Goal: Download file/media

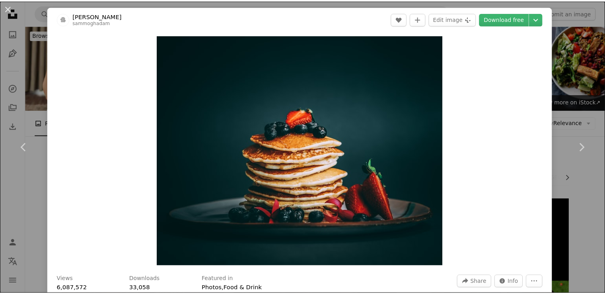
scroll to position [225, 0]
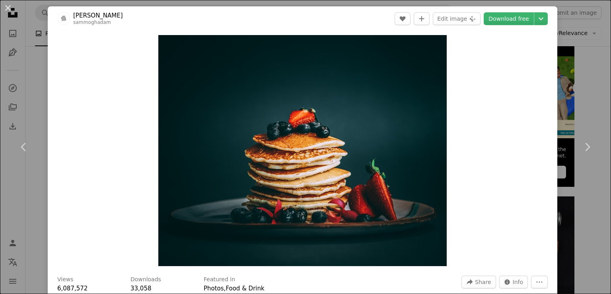
click at [575, 68] on div "An X shape Chevron left Chevron right [PERSON_NAME] sammoghadam A heart A plus …" at bounding box center [305, 147] width 611 height 294
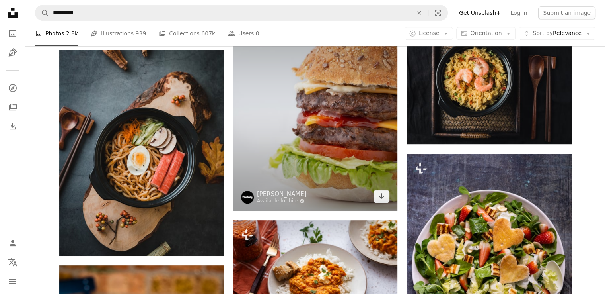
scroll to position [418, 0]
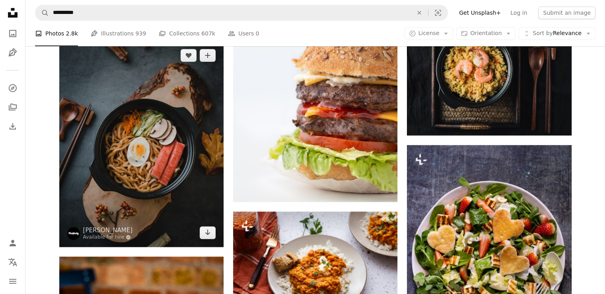
click at [140, 133] on img at bounding box center [141, 144] width 164 height 206
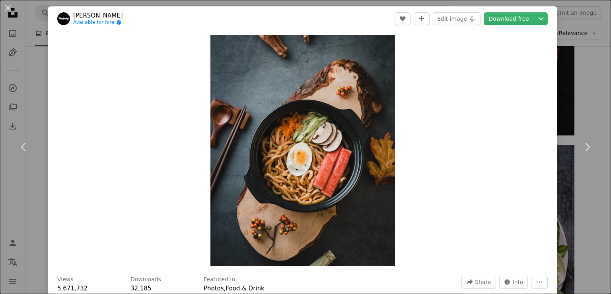
click at [590, 57] on div "An X shape Chevron left Chevron right Mae Mu Available for hire A checkmark ins…" at bounding box center [305, 147] width 611 height 294
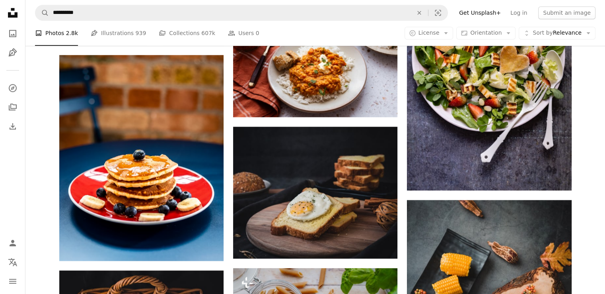
scroll to position [617, 0]
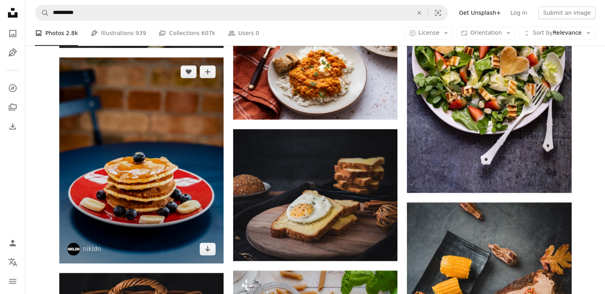
click at [162, 137] on img at bounding box center [141, 160] width 164 height 206
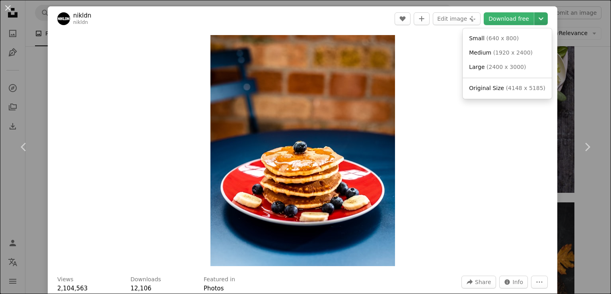
click at [539, 22] on icon "Chevron down" at bounding box center [541, 19] width 13 height 10
click at [497, 39] on span "( 640 x 800 )" at bounding box center [503, 38] width 33 height 6
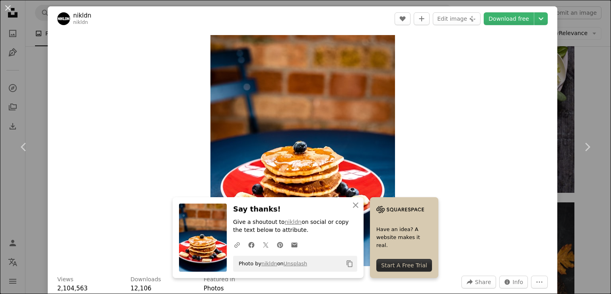
click at [580, 78] on div "An X shape Chevron left Chevron right An X shape Close Say thanks! Give a shout…" at bounding box center [305, 147] width 611 height 294
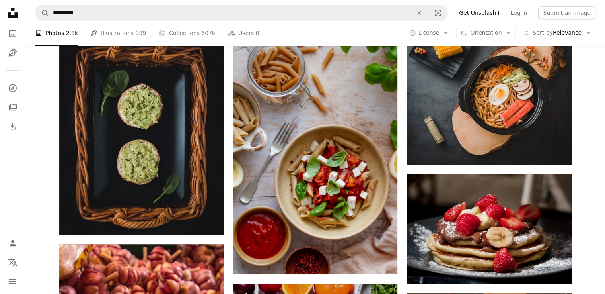
scroll to position [862, 0]
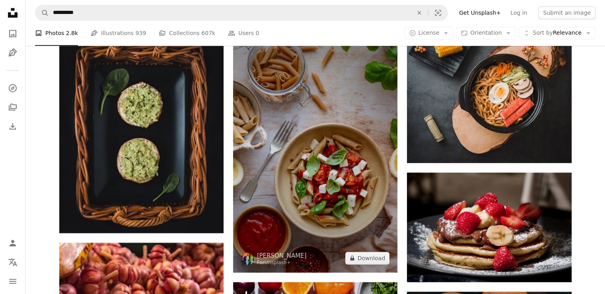
click at [344, 134] on img at bounding box center [315, 148] width 164 height 247
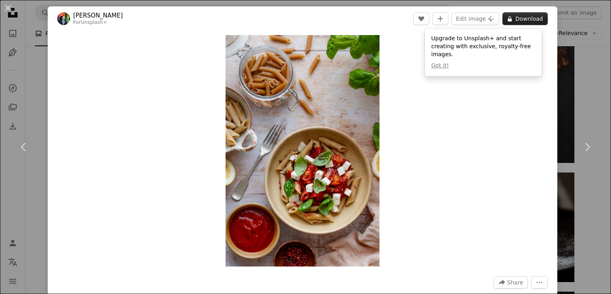
click at [508, 19] on icon "A lock" at bounding box center [510, 19] width 6 height 6
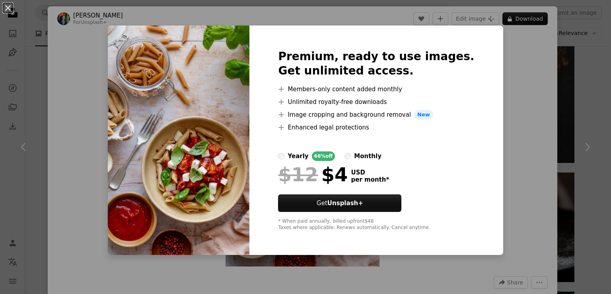
click at [514, 66] on div "An X shape Premium, ready to use images. Get unlimited access. A plus sign Memb…" at bounding box center [305, 147] width 611 height 294
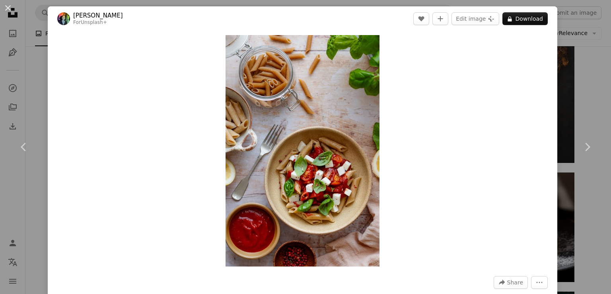
click at [570, 61] on div "An X shape Chevron left Chevron right [PERSON_NAME] For Unsplash+ A heart A plu…" at bounding box center [305, 147] width 611 height 294
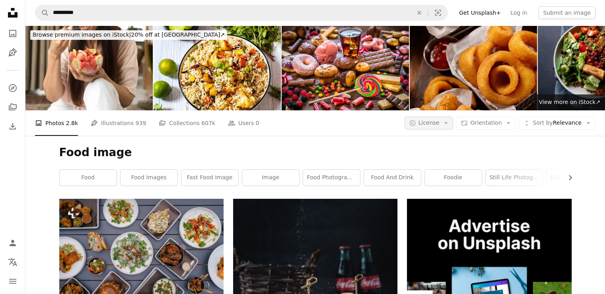
click at [444, 127] on button "A copyright icon © License Arrow down" at bounding box center [429, 123] width 49 height 13
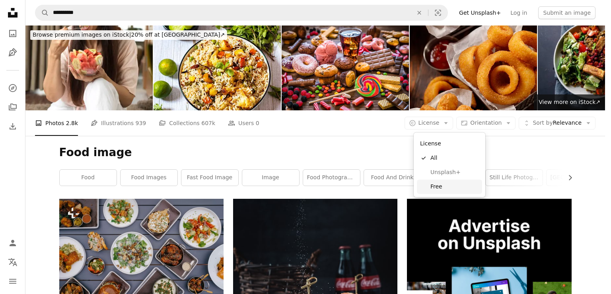
click at [437, 186] on span "Free" at bounding box center [455, 187] width 49 height 8
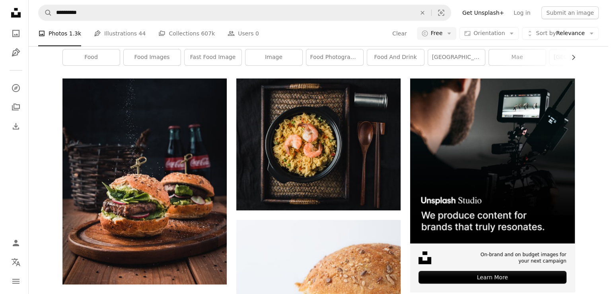
scroll to position [119, 0]
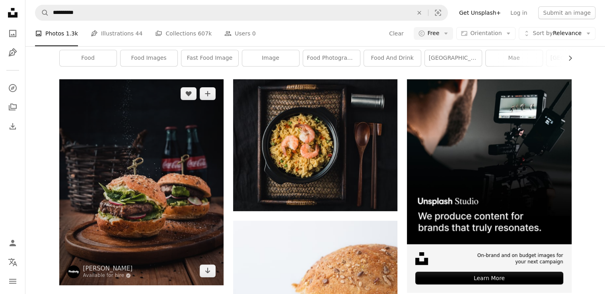
click at [121, 197] on img at bounding box center [141, 182] width 164 height 206
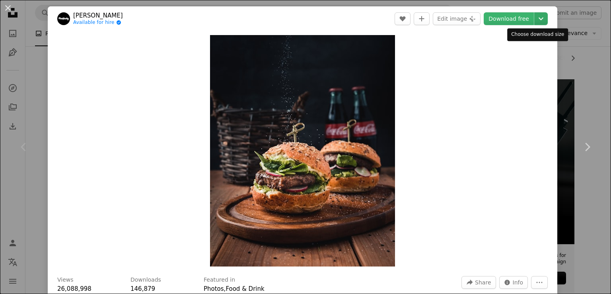
click at [535, 24] on button "Chevron down" at bounding box center [542, 18] width 14 height 13
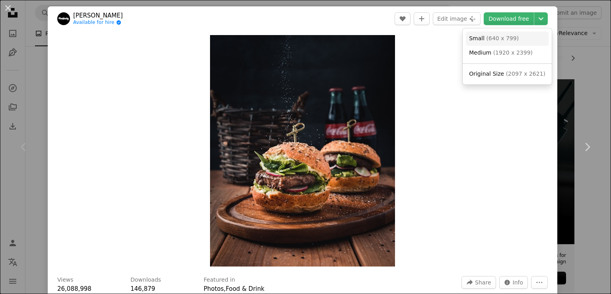
click at [498, 43] on link "Small ( 640 x 799 )" at bounding box center [507, 38] width 83 height 14
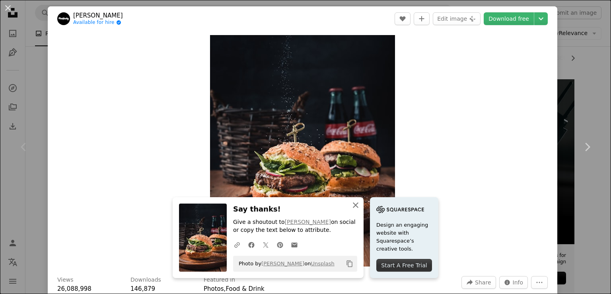
click at [353, 205] on icon "button" at bounding box center [356, 205] width 6 height 6
